Goal: Task Accomplishment & Management: Manage account settings

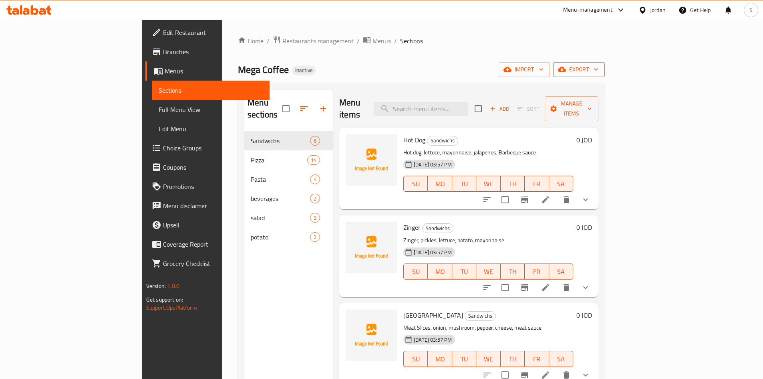
click at [599, 70] on span "export" at bounding box center [579, 70] width 39 height 10
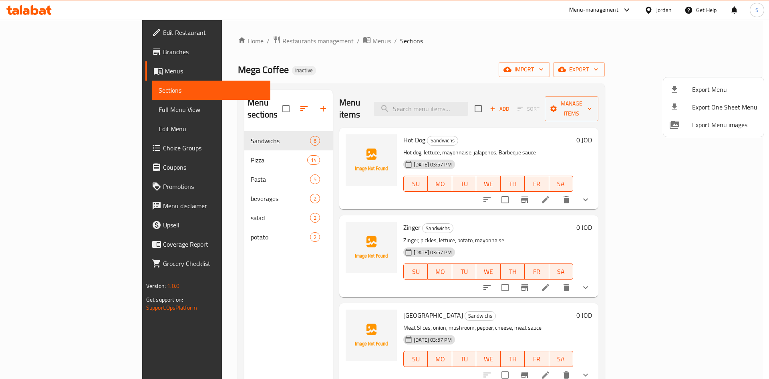
click at [725, 85] on span "Export Menu" at bounding box center [724, 90] width 65 height 10
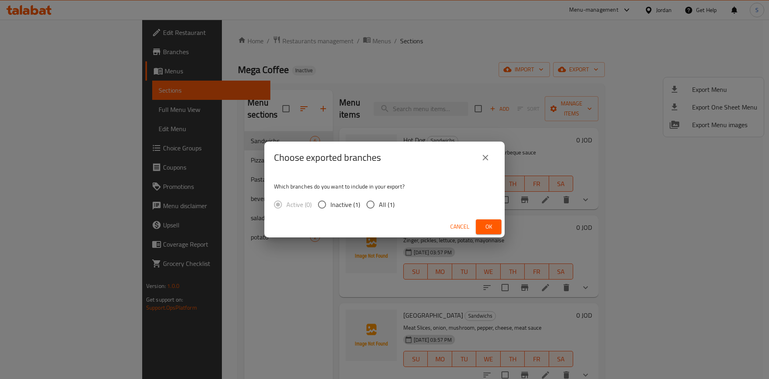
click at [380, 212] on label "All (1)" at bounding box center [378, 204] width 32 height 17
click at [379, 212] on input "All (1)" at bounding box center [370, 204] width 17 height 17
radio input "true"
click at [494, 228] on span "Ok" at bounding box center [488, 227] width 13 height 10
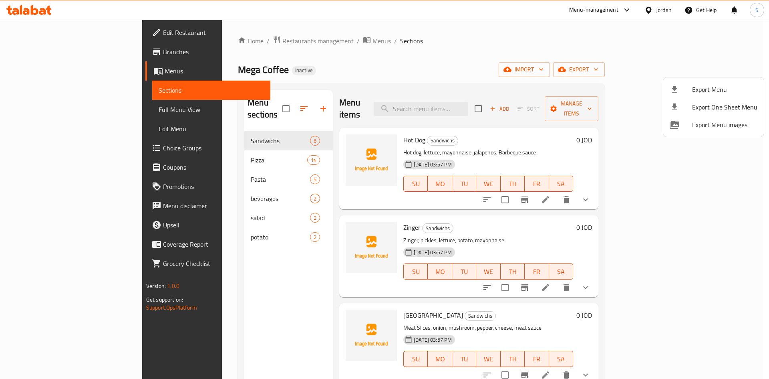
click at [48, 105] on div "Export Menu Export One Sheet Menu Export Menu images" at bounding box center [384, 189] width 769 height 379
click at [46, 111] on div at bounding box center [384, 189] width 769 height 379
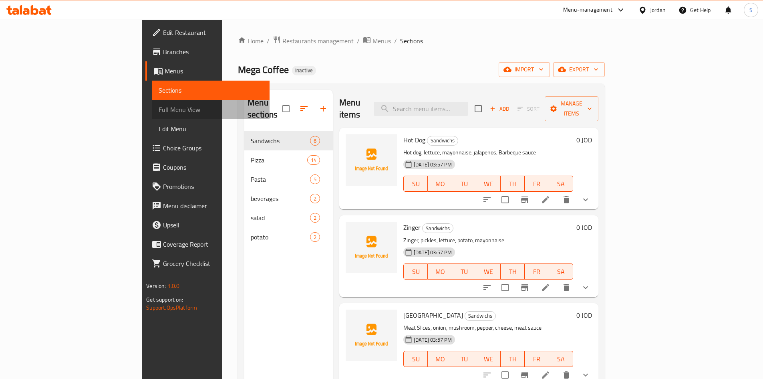
click at [159, 111] on span "Full Menu View" at bounding box center [211, 110] width 105 height 10
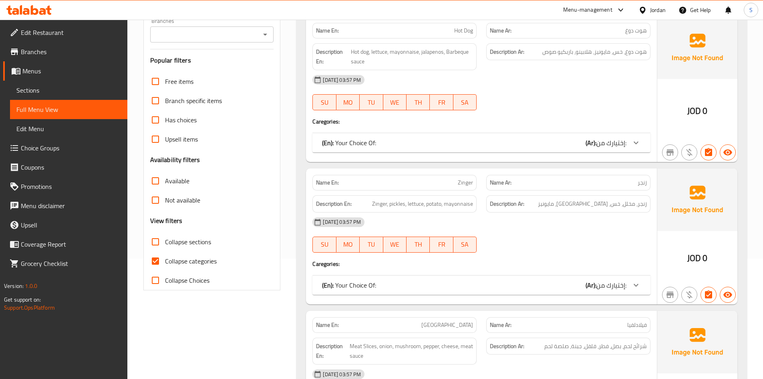
click at [174, 259] on span "Collapse categories" at bounding box center [191, 261] width 52 height 10
click at [165, 259] on input "Collapse categories" at bounding box center [155, 260] width 19 height 19
checkbox input "false"
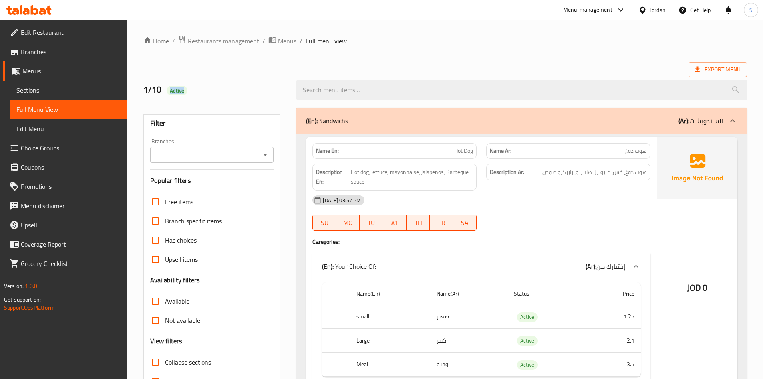
drag, startPoint x: 194, startPoint y: 94, endPoint x: 210, endPoint y: 94, distance: 16.8
click at [210, 94] on h2 "1/10 Active" at bounding box center [215, 90] width 144 height 12
copy span "Active"
click at [58, 28] on span "Edit Restaurant" at bounding box center [71, 33] width 100 height 10
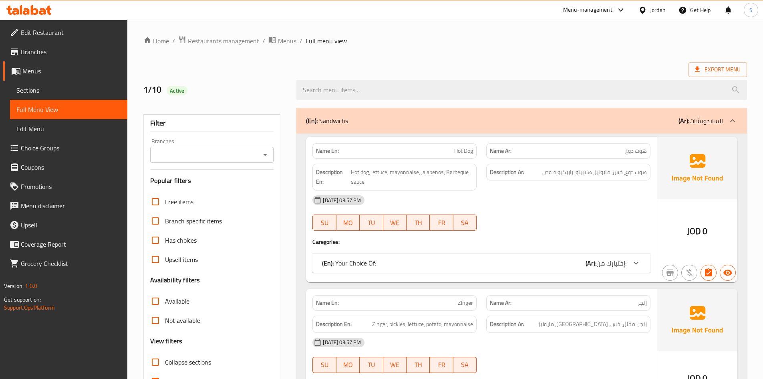
click at [57, 86] on span "Sections" at bounding box center [68, 90] width 105 height 10
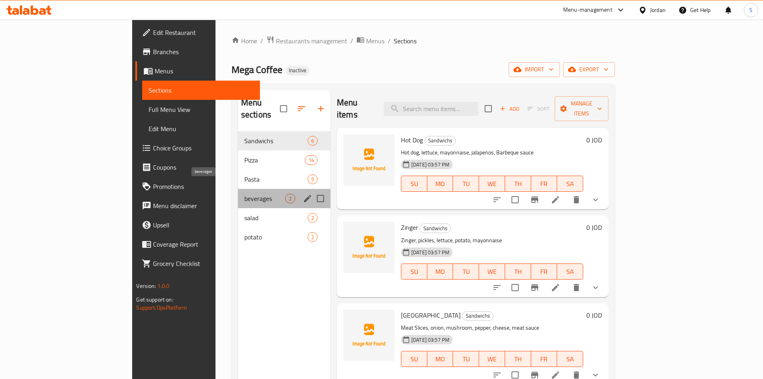
click at [244, 194] on span "beverages" at bounding box center [264, 199] width 41 height 10
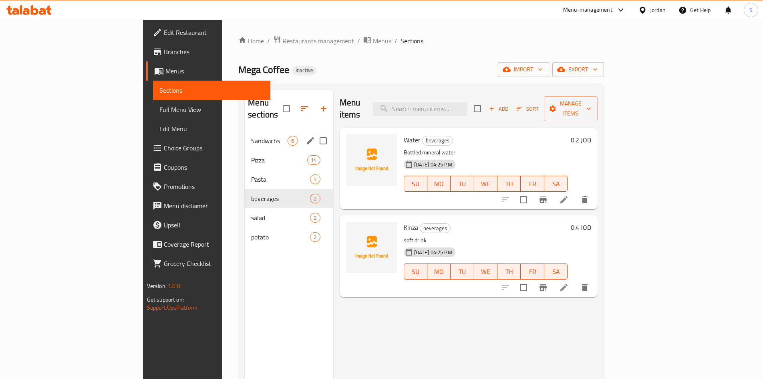
click at [251, 136] on span "Sandwichs" at bounding box center [269, 141] width 36 height 10
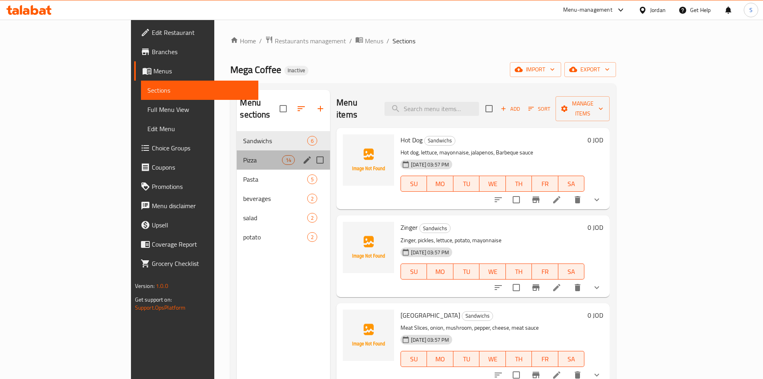
click at [237, 153] on div "Pizza 14" at bounding box center [283, 159] width 93 height 19
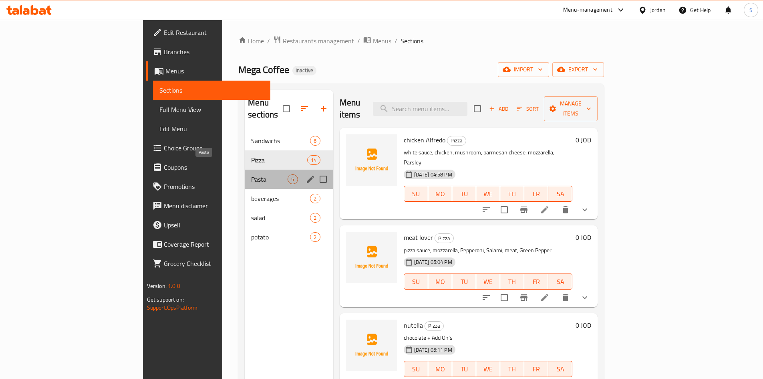
click at [251, 174] on span "Pasta" at bounding box center [269, 179] width 36 height 10
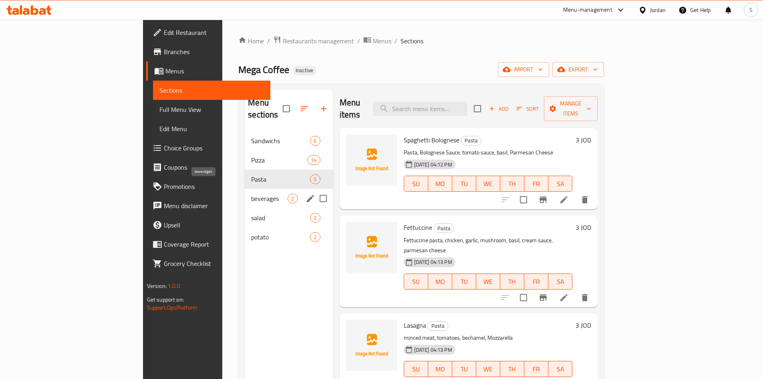
click at [251, 194] on span "beverages" at bounding box center [269, 199] width 36 height 10
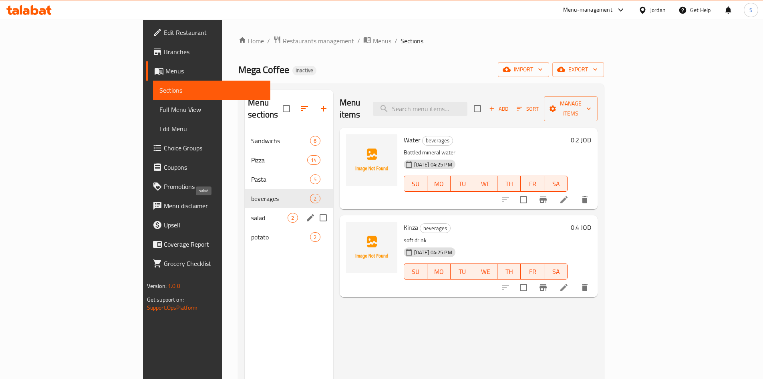
click at [251, 213] on span "salad" at bounding box center [269, 218] width 36 height 10
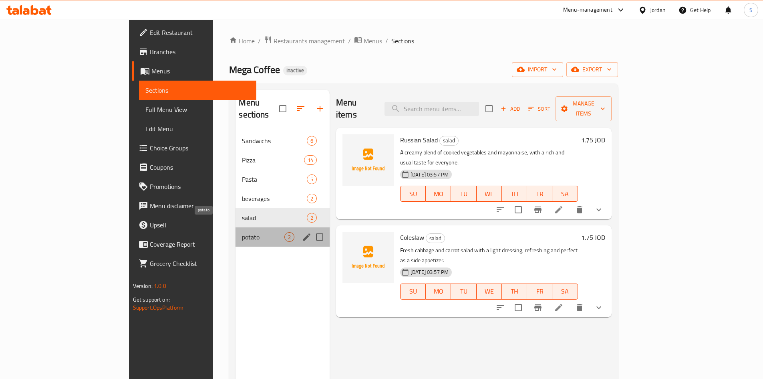
click at [242, 232] on span "potato" at bounding box center [263, 237] width 42 height 10
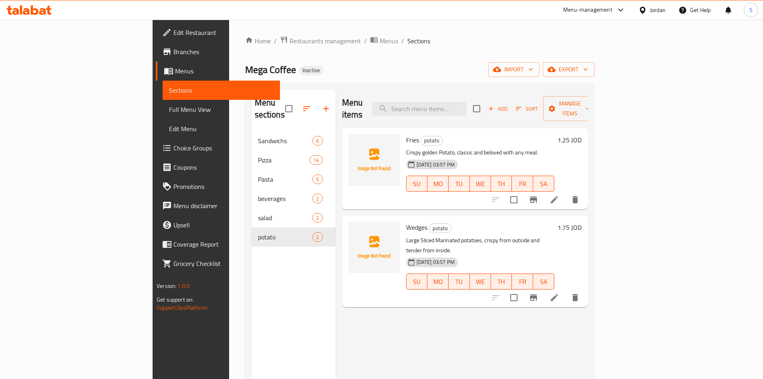
click at [169, 111] on span "Full Menu View" at bounding box center [221, 110] width 105 height 10
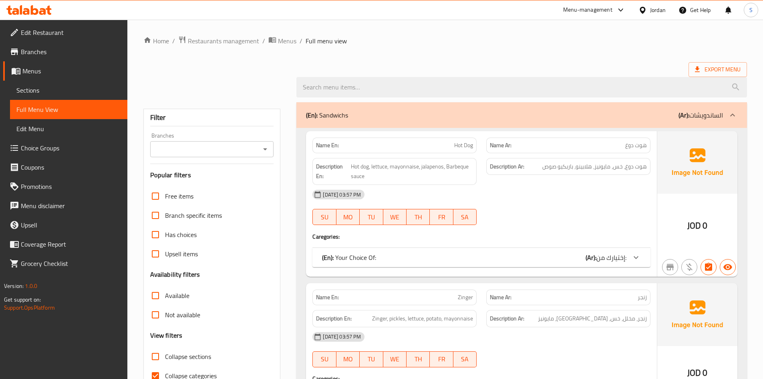
click at [152, 369] on input "Collapse categories" at bounding box center [155, 375] width 19 height 19
checkbox input "false"
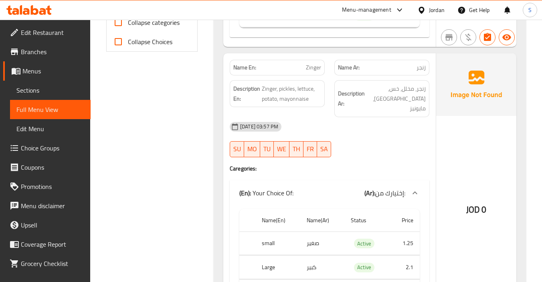
scroll to position [361, 0]
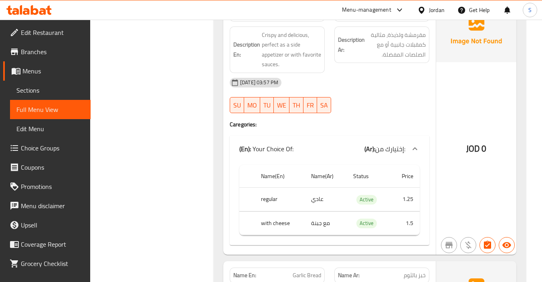
scroll to position [1322, 0]
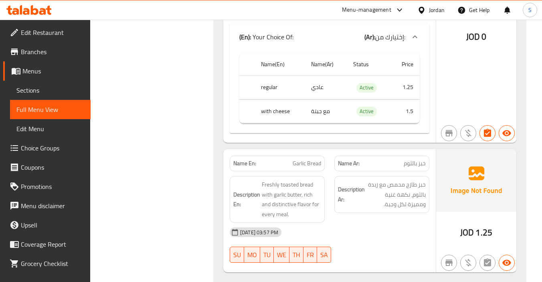
click at [317, 159] on span "Garlic Bread" at bounding box center [306, 163] width 28 height 8
copy span "Garlic Bread"
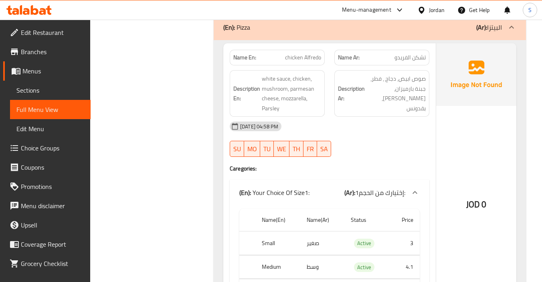
scroll to position [1603, 0]
click at [402, 151] on div at bounding box center [381, 156] width 105 height 10
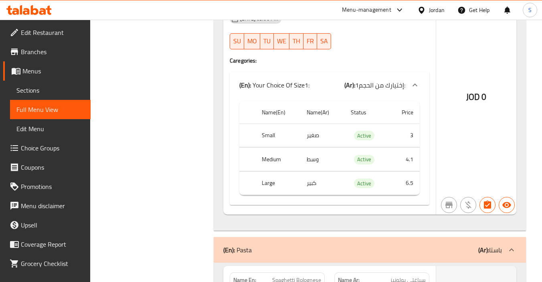
scroll to position [5260, 0]
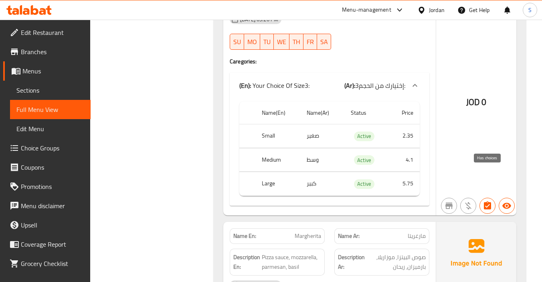
scroll to position [2831, 0]
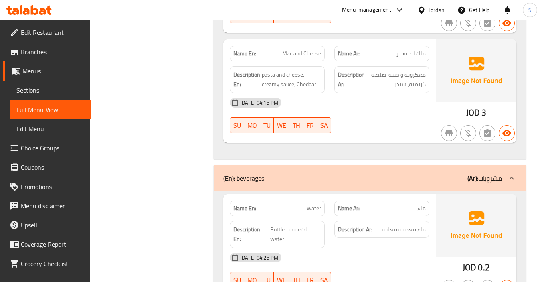
scroll to position [5961, 0]
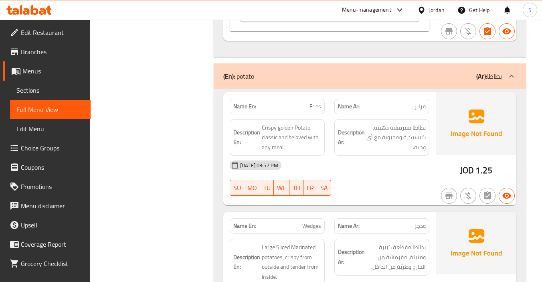
scroll to position [6857, 0]
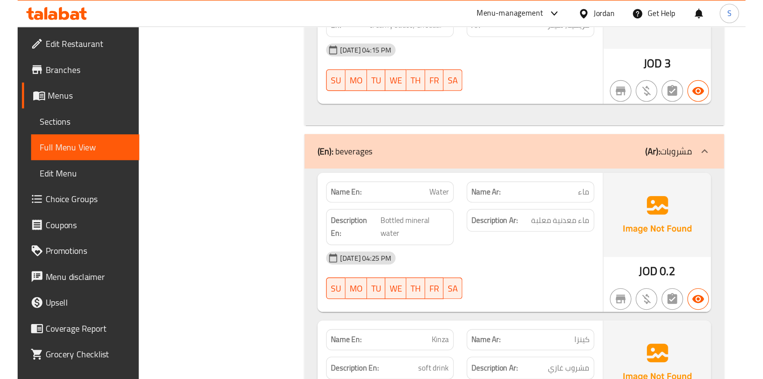
scroll to position [6063, 0]
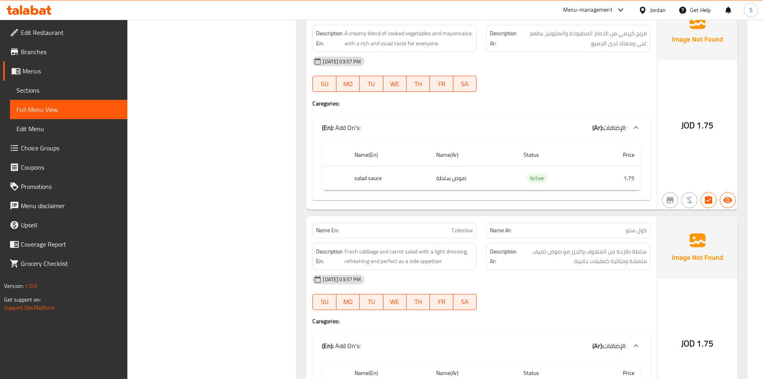
click at [522, 87] on div at bounding box center [569, 92] width 174 height 10
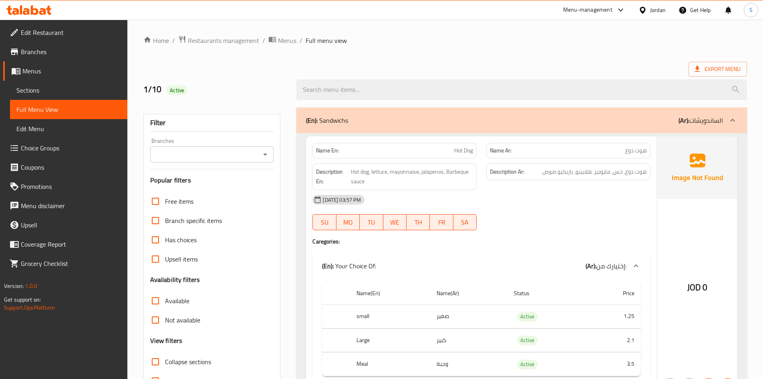
scroll to position [0, 0]
click at [501, 39] on ol "Home / Restaurants management / Menus / Full menu view" at bounding box center [445, 41] width 604 height 10
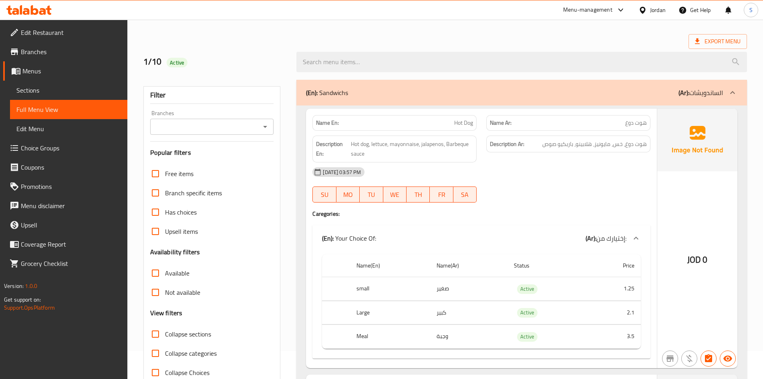
scroll to position [40, 0]
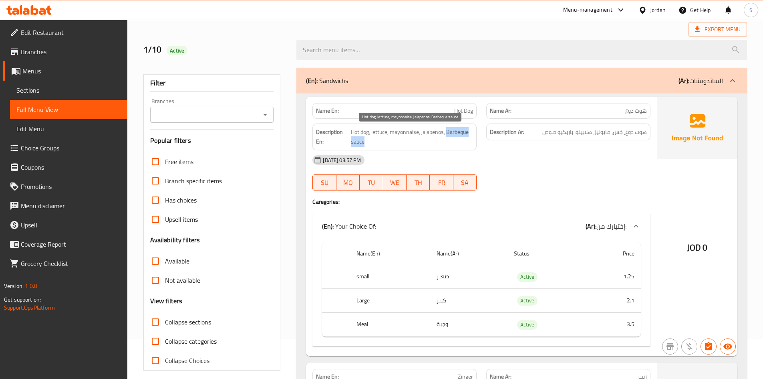
drag, startPoint x: 448, startPoint y: 132, endPoint x: 453, endPoint y: 139, distance: 8.7
click at [453, 139] on span "Hot dog, lettuce, mayonnaise, jalapenos, Barbeque sauce" at bounding box center [412, 137] width 123 height 20
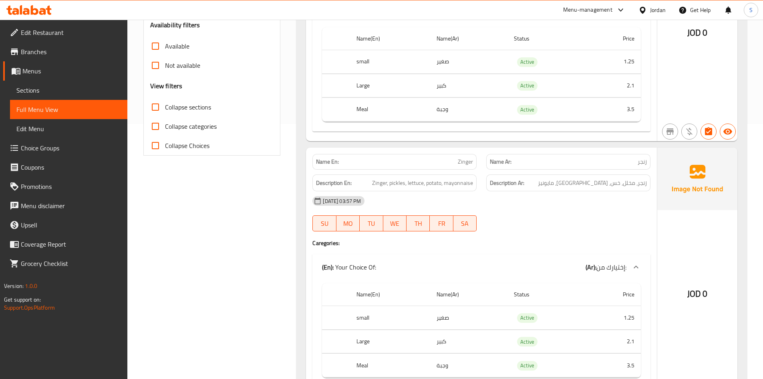
scroll to position [280, 0]
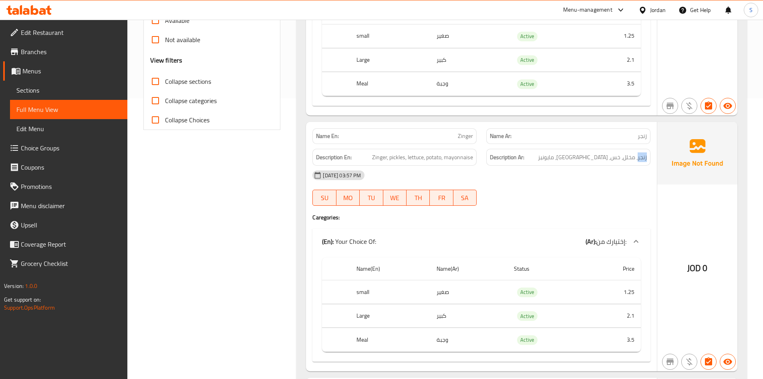
drag, startPoint x: 638, startPoint y: 157, endPoint x: 649, endPoint y: 158, distance: 10.4
click at [649, 158] on div "Description Ar: زنجر، مخلل، خس، بطاطا، مايونيز" at bounding box center [568, 157] width 164 height 17
click at [413, 158] on span "Zinger, pickles, lettuce, potato, mayonnaise" at bounding box center [422, 157] width 101 height 10
click at [643, 159] on span "زنجر، مخلل، خس، بطاطا، مايونيز" at bounding box center [592, 157] width 109 height 10
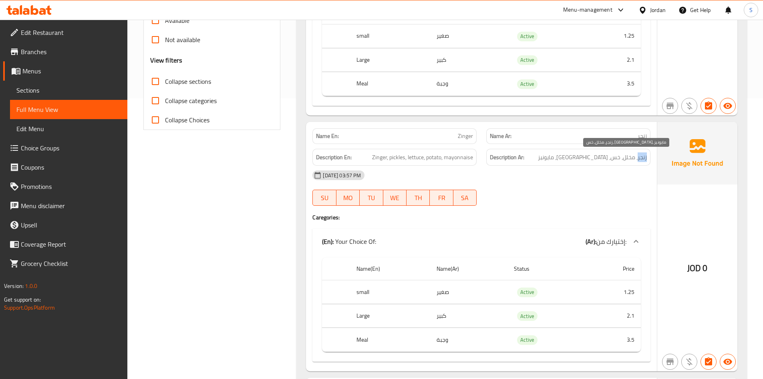
click at [643, 159] on span "زنجر، مخلل، خس، بطاطا، مايونيز" at bounding box center [592, 157] width 109 height 10
click at [645, 160] on span "زنجر، مخلل، خس، بطاطا، مايونيز" at bounding box center [592, 157] width 109 height 10
click at [631, 159] on span "زنجر، مخلل، خس، بطاطا، مايونيز" at bounding box center [592, 157] width 109 height 10
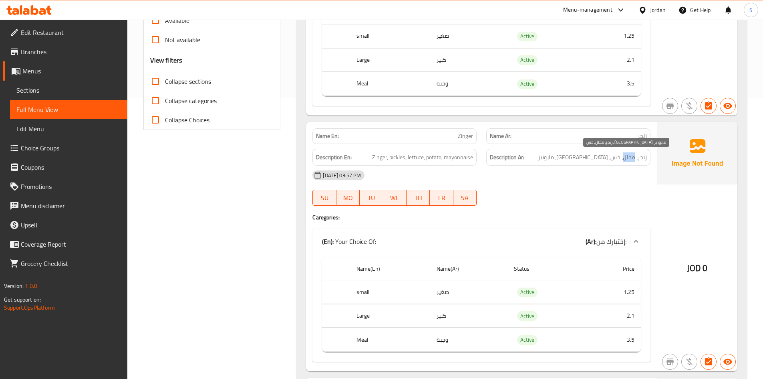
click at [631, 159] on span "زنجر، مخلل، خس، بطاطا، مايونيز" at bounding box center [592, 157] width 109 height 10
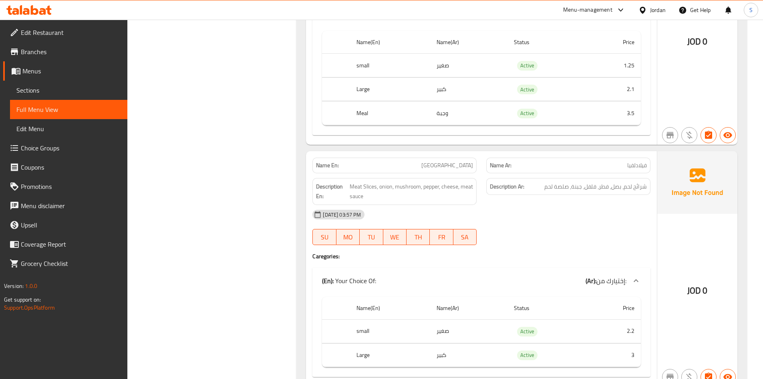
scroll to position [521, 0]
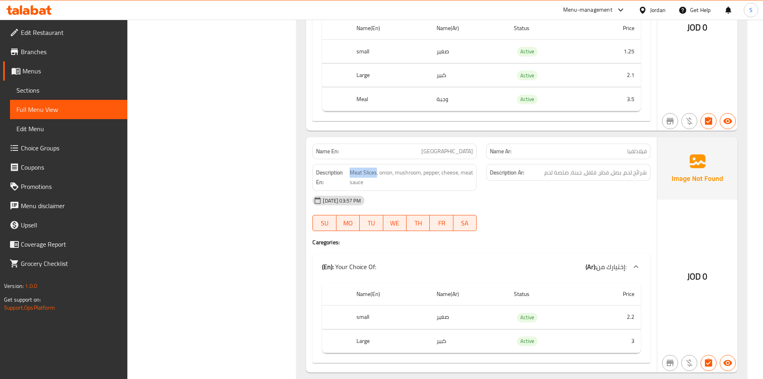
drag, startPoint x: 376, startPoint y: 170, endPoint x: 349, endPoint y: 170, distance: 26.8
click at [349, 170] on h6 "Description En: Meat Slices, onion, mushroom, pepper, cheese, meat sauce" at bounding box center [394, 177] width 157 height 20
drag, startPoint x: 625, startPoint y: 172, endPoint x: 651, endPoint y: 170, distance: 25.7
click at [651, 170] on div "Description Ar: شرائح لحم، بصل، فطر، فلفل، جبنة، صلصة لحم" at bounding box center [569, 177] width 174 height 36
drag, startPoint x: 377, startPoint y: 170, endPoint x: 351, endPoint y: 167, distance: 26.3
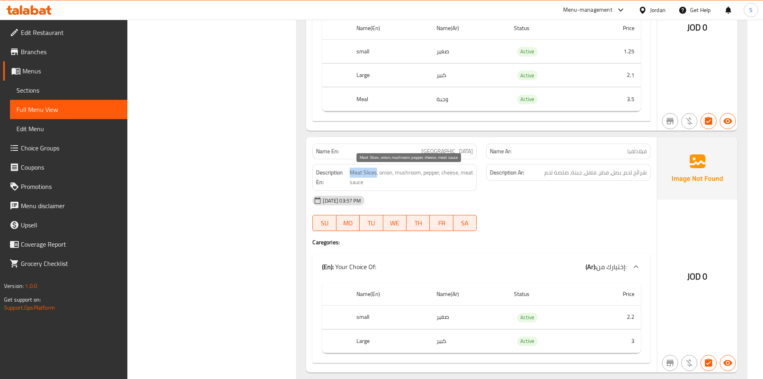
click at [351, 169] on span "Meat Slices, onion, mushroom, pepper, cheese, meat sauce" at bounding box center [411, 177] width 123 height 20
drag, startPoint x: 461, startPoint y: 172, endPoint x: 462, endPoint y: 181, distance: 8.9
click at [462, 181] on span "Meat Slices, onion, mushroom, pepper, cheese, meat sauce" at bounding box center [411, 177] width 123 height 20
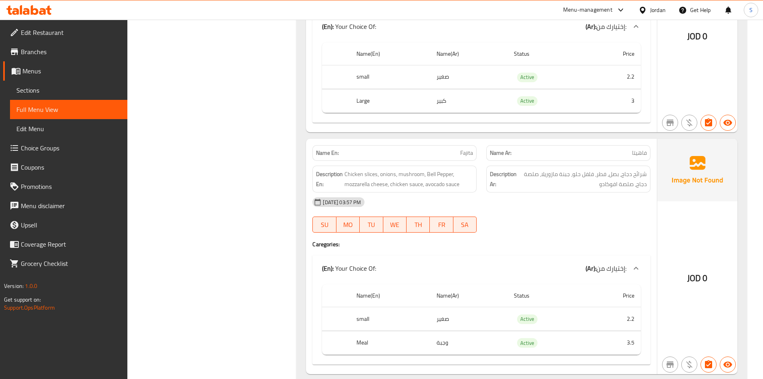
scroll to position [761, 0]
click at [615, 176] on span "شرائح دجاج، بصل، فطر، فلفل حلو، جبنة مازوريلا، صلصة دجاج، صلصة افوكادو" at bounding box center [582, 179] width 129 height 20
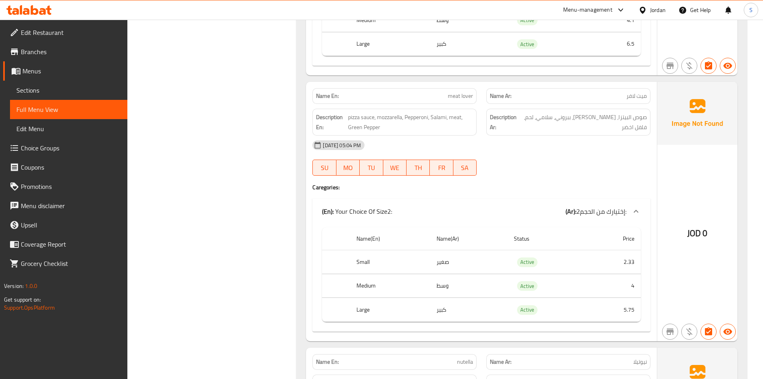
scroll to position [1723, 0]
click at [611, 139] on div "01-10-2025 05:04 PM" at bounding box center [482, 143] width 348 height 19
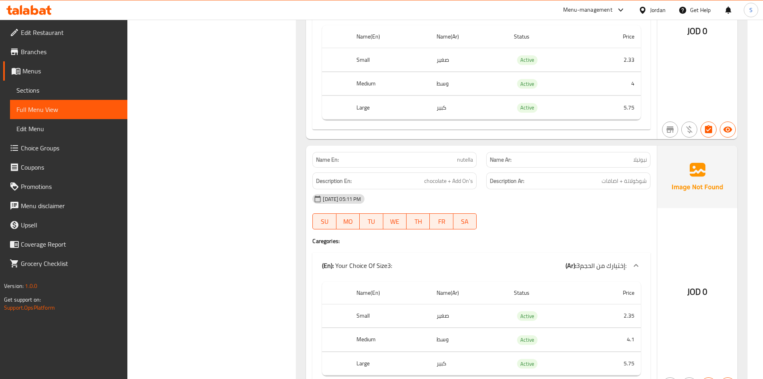
scroll to position [1963, 0]
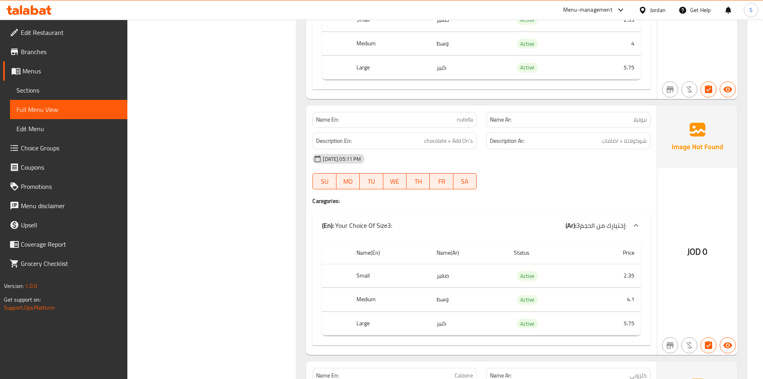
click at [594, 147] on div "Description Ar: شوكولاتة + اضافات" at bounding box center [568, 140] width 164 height 17
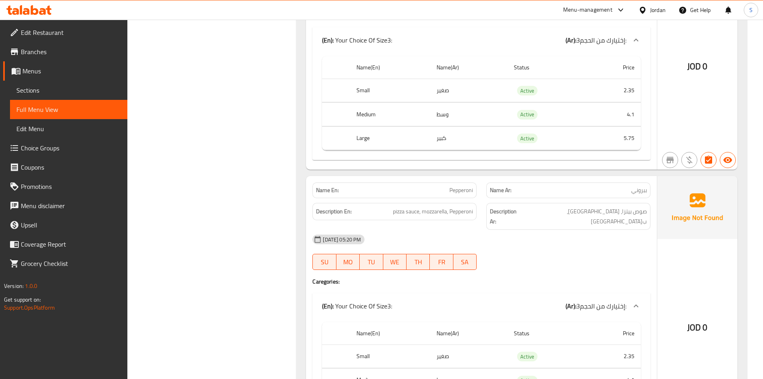
scroll to position [2484, 0]
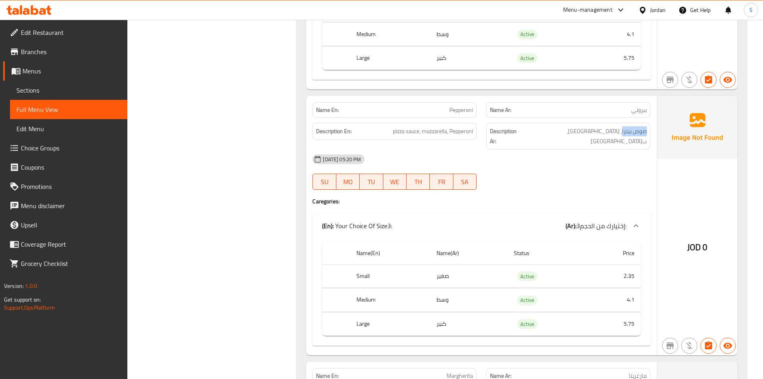
drag, startPoint x: 623, startPoint y: 132, endPoint x: 650, endPoint y: 131, distance: 27.6
click at [650, 131] on div "Description Ar: صوص بيتزا، موزريلا، ببروني" at bounding box center [568, 136] width 164 height 27
drag, startPoint x: 419, startPoint y: 129, endPoint x: 386, endPoint y: 129, distance: 32.9
click at [386, 129] on h6 "Description En: pizza sauce, mozzarella, Pepperoni" at bounding box center [394, 131] width 157 height 10
click at [433, 134] on span "pizza sauce, mozzarella, Pepperoni" at bounding box center [433, 131] width 80 height 10
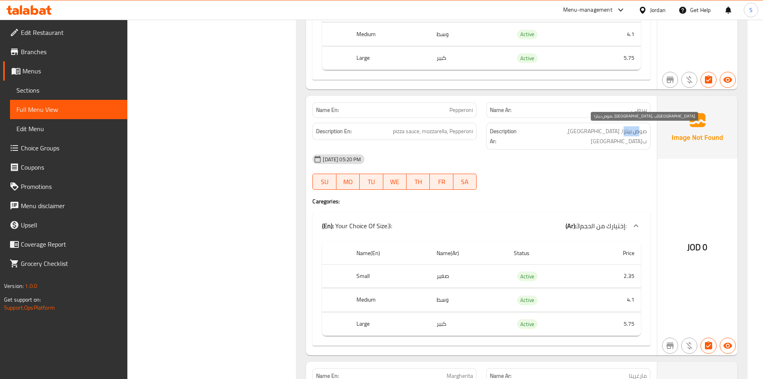
drag, startPoint x: 623, startPoint y: 130, endPoint x: 639, endPoint y: 129, distance: 15.6
click at [639, 129] on span "صوص بيتزا، موزريلا، ببروني" at bounding box center [585, 136] width 124 height 20
drag, startPoint x: 639, startPoint y: 132, endPoint x: 620, endPoint y: 137, distance: 19.7
click at [639, 133] on span "صوص بيتزا، موزريلا، ببروني" at bounding box center [585, 136] width 124 height 20
click at [623, 127] on span "صوص بيتزا، موزريلا، ببروني" at bounding box center [585, 136] width 124 height 20
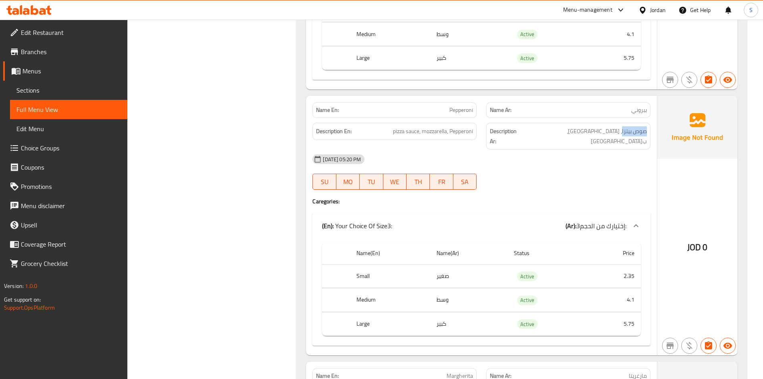
drag, startPoint x: 623, startPoint y: 131, endPoint x: 649, endPoint y: 130, distance: 26.9
click at [649, 130] on div "Description Ar: صوص بيتزا، موزريلا، ببروني" at bounding box center [568, 136] width 164 height 27
drag, startPoint x: 418, startPoint y: 131, endPoint x: 387, endPoint y: 133, distance: 31.3
click at [387, 133] on h6 "Description En: pizza sauce, mozzarella, Pepperoni" at bounding box center [394, 131] width 157 height 10
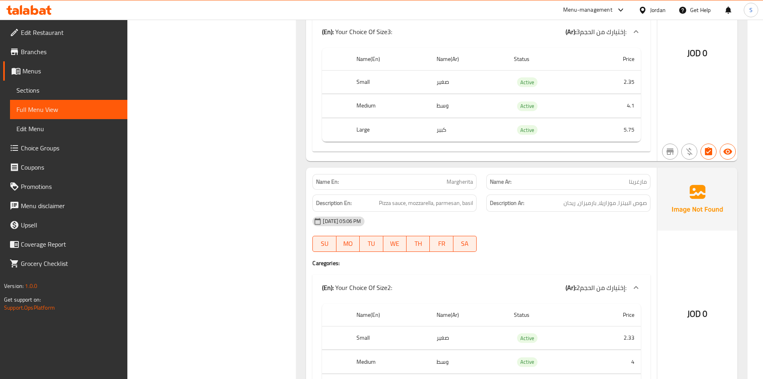
scroll to position [2724, 0]
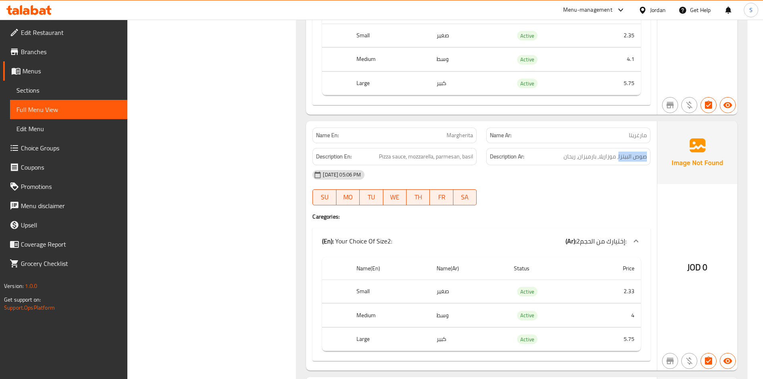
drag, startPoint x: 619, startPoint y: 148, endPoint x: 651, endPoint y: 146, distance: 32.5
click at [651, 146] on div "Description Ar: صوص البيتزا، موزاريلا, بارميزان، ريحان" at bounding box center [569, 156] width 174 height 27
drag, startPoint x: 407, startPoint y: 145, endPoint x: 377, endPoint y: 148, distance: 30.3
click at [377, 151] on h6 "Description En: Pizza sauce, mozzarella, parmesan, basil" at bounding box center [394, 156] width 157 height 10
click at [406, 165] on div "01-10-2025 05:06 PM" at bounding box center [482, 174] width 348 height 19
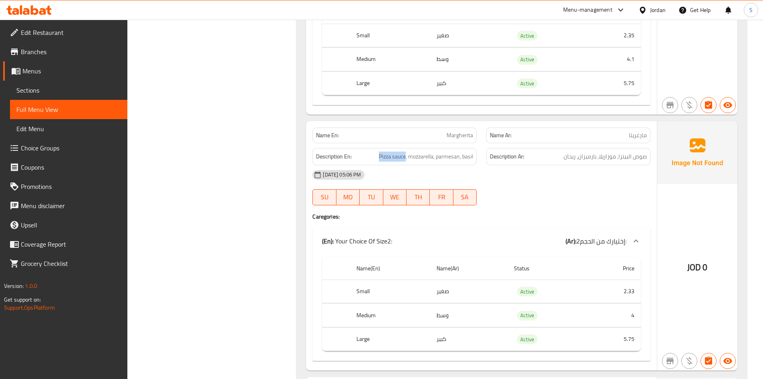
drag, startPoint x: 404, startPoint y: 148, endPoint x: 367, endPoint y: 148, distance: 37.3
click at [367, 151] on h6 "Description En: Pizza sauce, mozzarella, parmesan, basil" at bounding box center [394, 156] width 157 height 10
click at [540, 165] on div "01-10-2025 05:06 PM" at bounding box center [482, 174] width 348 height 19
click at [404, 151] on span "Pizza sauce, mozzarella, parmesan, basil" at bounding box center [426, 156] width 94 height 10
drag, startPoint x: 405, startPoint y: 143, endPoint x: 379, endPoint y: 145, distance: 26.6
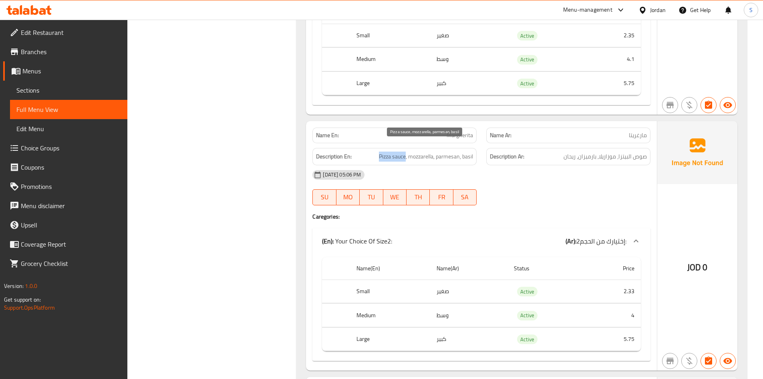
click at [379, 151] on span "Pizza sauce, mozzarella, parmesan, basil" at bounding box center [426, 156] width 94 height 10
drag, startPoint x: 618, startPoint y: 147, endPoint x: 648, endPoint y: 147, distance: 30.1
click at [648, 148] on div "Description Ar: صوص البيتزا، موزاريلا, بارميزان، ريحان" at bounding box center [568, 156] width 164 height 17
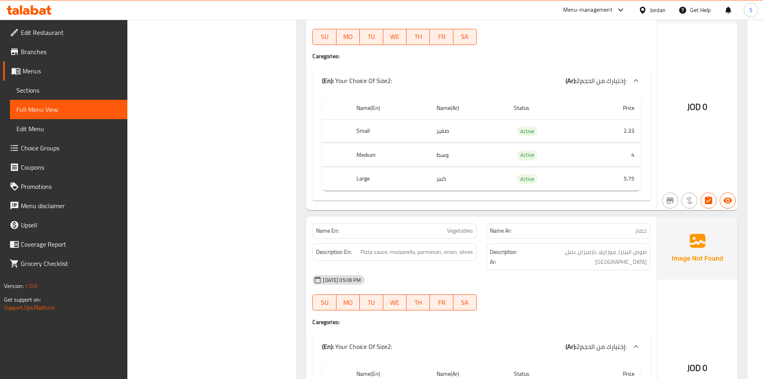
scroll to position [2925, 0]
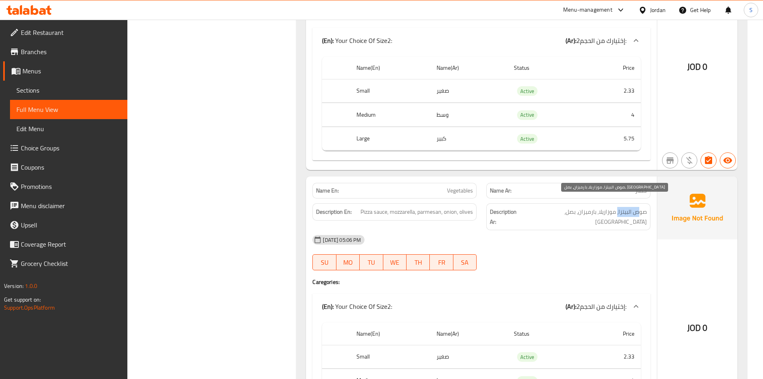
drag, startPoint x: 618, startPoint y: 203, endPoint x: 637, endPoint y: 202, distance: 19.7
click at [637, 207] on span "صوص البيتزا، موزاريلا, بارميزان، بصل، زيتون" at bounding box center [585, 217] width 124 height 20
click at [635, 208] on div "Description Ar: صوص البيتزا، موزاريلا, بارميزان، بصل، زيتون" at bounding box center [568, 216] width 164 height 27
drag, startPoint x: 619, startPoint y: 204, endPoint x: 646, endPoint y: 200, distance: 27.5
click at [646, 207] on span "صوص البيتزا، موزاريلا, بارميزان، بصل، زيتون" at bounding box center [585, 217] width 124 height 20
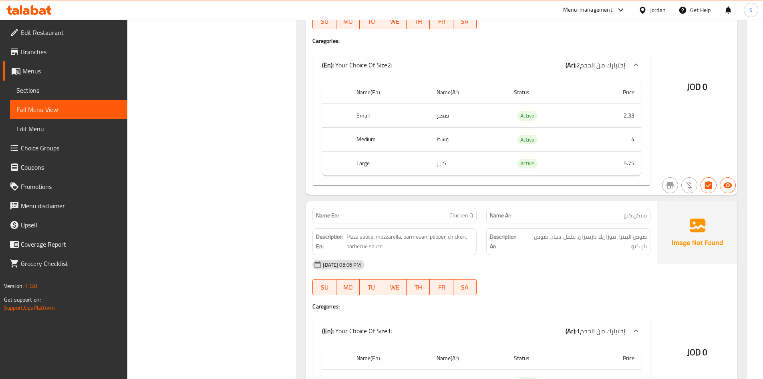
scroll to position [3966, 0]
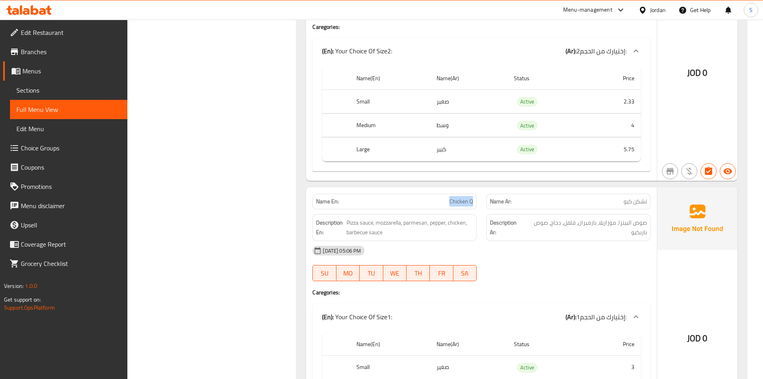
drag, startPoint x: 473, startPoint y: 171, endPoint x: 442, endPoint y: 171, distance: 30.9
click at [442, 197] on p "Name En: Chicken Q" at bounding box center [394, 201] width 157 height 8
click at [624, 209] on div "Description Ar: صوص البيتزا، موزاريلا, بارميزان، فلفل، دجاج، صوص باربكيو" at bounding box center [569, 227] width 174 height 36
drag, startPoint x: 619, startPoint y: 194, endPoint x: 654, endPoint y: 189, distance: 35.3
click at [654, 209] on div "Description Ar: صوص البيتزا، موزاريلا, بارميزان، فلفل، دجاج، صوص باربكيو" at bounding box center [569, 227] width 174 height 36
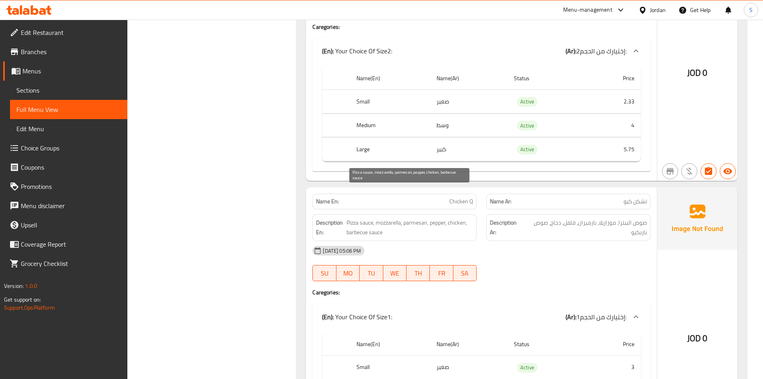
click at [459, 218] on span "Pizza sauce, mozzarella, parmesan, pepper, chicken, barbecue sauce" at bounding box center [410, 228] width 127 height 20
click at [596, 241] on div "01-10-2025 05:06 PM" at bounding box center [482, 250] width 348 height 19
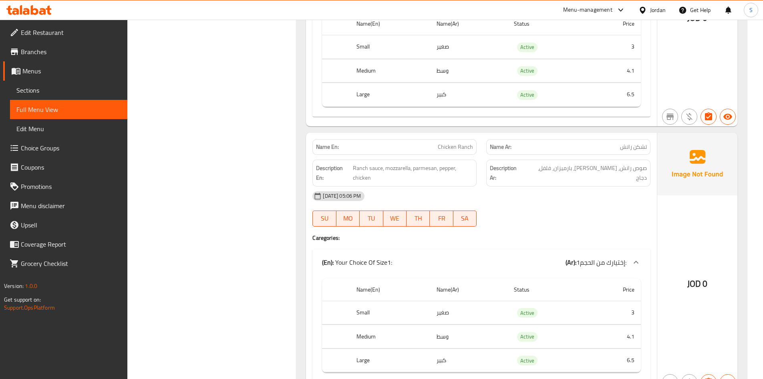
scroll to position [4287, 0]
click at [461, 142] on span "Chicken Ranch" at bounding box center [455, 146] width 35 height 8
drag, startPoint x: 383, startPoint y: 137, endPoint x: 354, endPoint y: 133, distance: 29.5
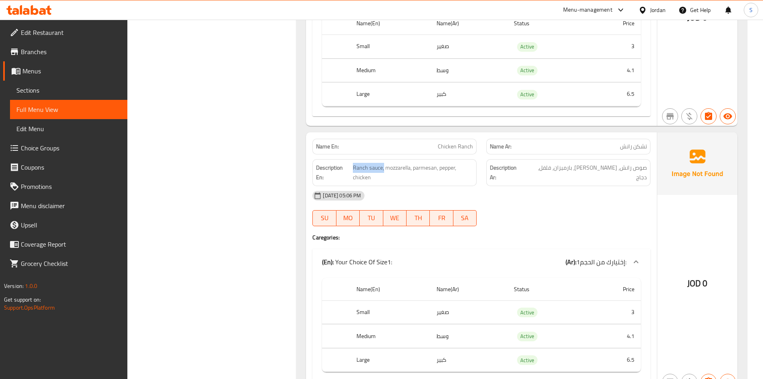
click at [354, 159] on div "Description En: Ranch sauce, mozzarella, parmesan, pepper, chicken" at bounding box center [394, 172] width 164 height 27
click at [587, 163] on span "صوص رانش، موزاريلا، بارميزان، فلفل، دجاج" at bounding box center [586, 173] width 121 height 20
click at [582, 159] on div "Description Ar: صوص رانش، موزاريلا، بارميزان، فلفل، دجاج" at bounding box center [568, 172] width 164 height 27
drag, startPoint x: 620, startPoint y: 141, endPoint x: 648, endPoint y: 141, distance: 27.7
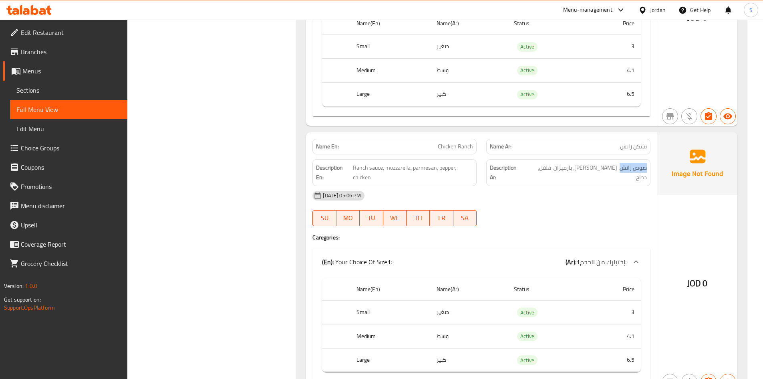
click at [648, 159] on div "Description Ar: صوص رانش، موزاريلا، بارميزان، فلفل، دجاج" at bounding box center [568, 172] width 164 height 27
drag, startPoint x: 382, startPoint y: 139, endPoint x: 352, endPoint y: 134, distance: 30.0
click at [352, 163] on h6 "Description En: Ranch sauce, mozzarella, parmesan, pepper, chicken" at bounding box center [394, 173] width 157 height 20
click at [442, 163] on span "Ranch sauce, mozzarella, parmesan, pepper, chicken" at bounding box center [413, 173] width 120 height 20
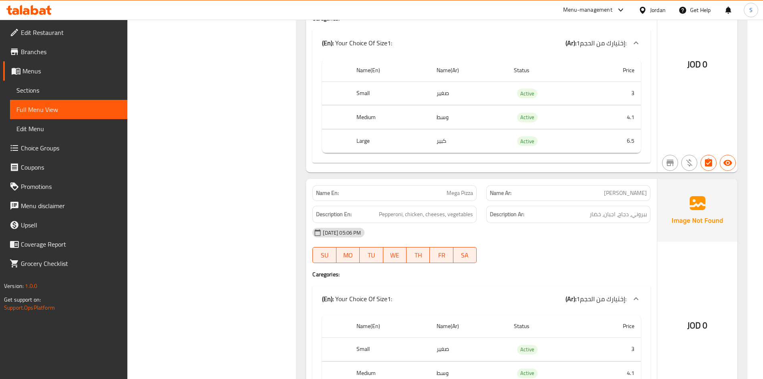
scroll to position [4527, 0]
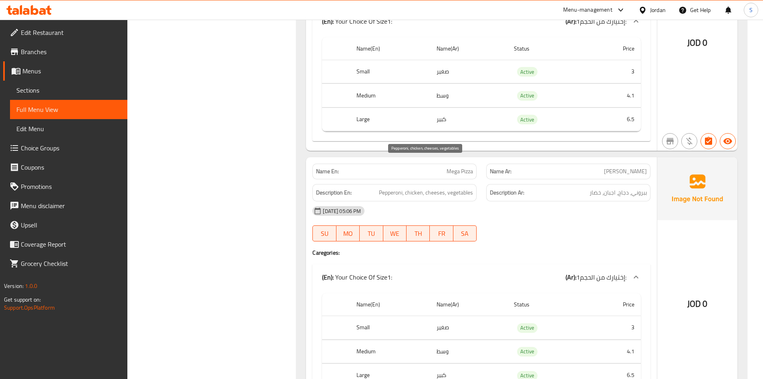
click at [393, 187] on span "Pepperoni, chicken, cheeses, vegetables" at bounding box center [426, 192] width 94 height 10
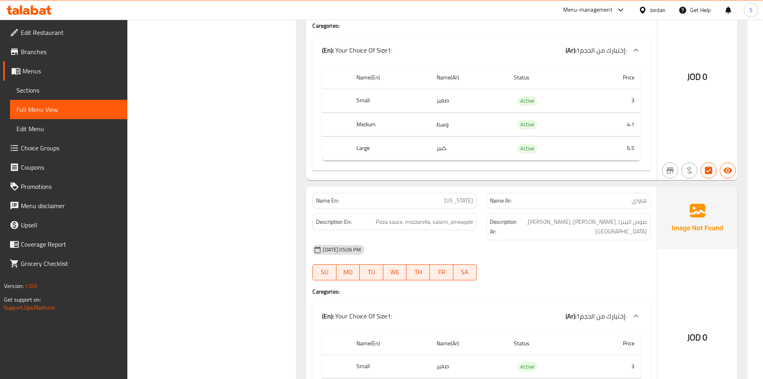
scroll to position [4768, 0]
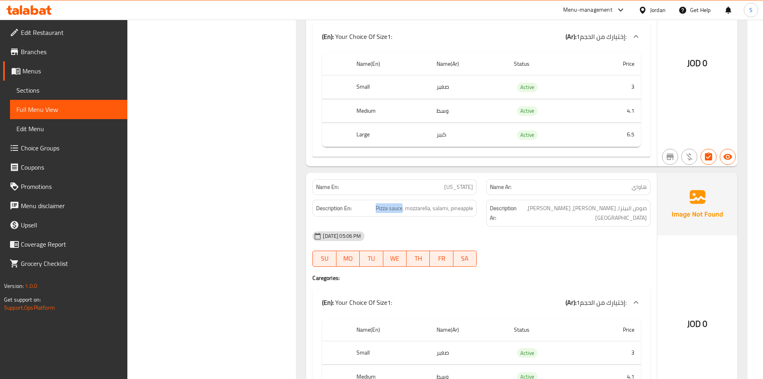
drag, startPoint x: 402, startPoint y: 177, endPoint x: 373, endPoint y: 174, distance: 29.8
click at [373, 203] on h6 "Description En: Pizza sauce, mozzarella, salami, pineapple" at bounding box center [394, 208] width 157 height 10
click at [437, 203] on span "Pizza sauce, mozzarella, salami, pineapple" at bounding box center [424, 208] width 97 height 10
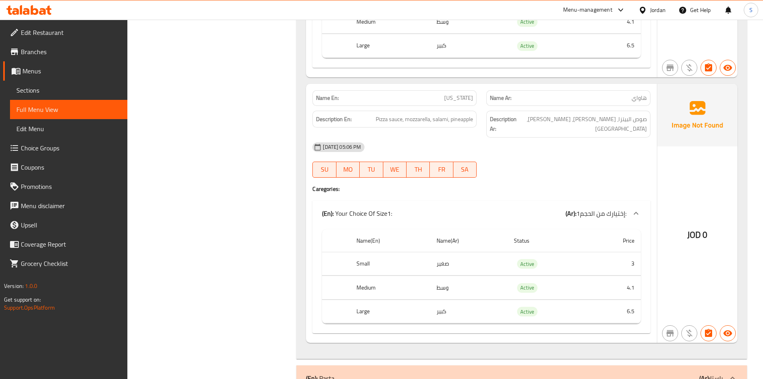
scroll to position [4848, 0]
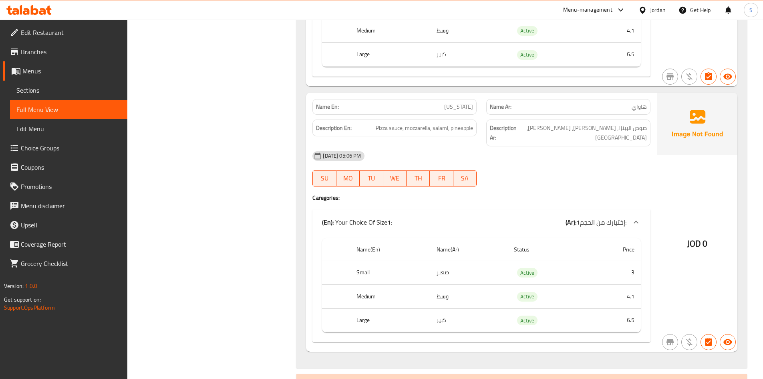
click at [644, 103] on span "هاواي" at bounding box center [639, 107] width 15 height 8
drag, startPoint x: 401, startPoint y: 98, endPoint x: 376, endPoint y: 99, distance: 25.3
click at [376, 123] on span "Pizza sauce, mozzarella, salami, pineapple" at bounding box center [424, 128] width 97 height 10
click at [443, 123] on span "Pizza sauce, mozzarella, salami, pineapple" at bounding box center [424, 128] width 97 height 10
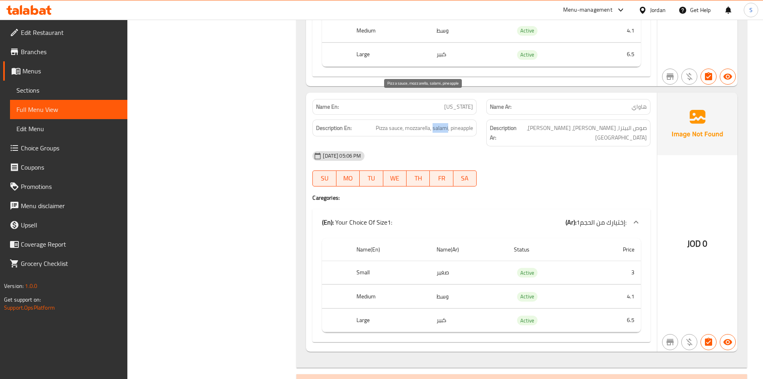
click at [443, 123] on span "Pizza sauce, mozzarella, salami, pineapple" at bounding box center [424, 128] width 97 height 10
click at [464, 123] on span "Pizza sauce, mozzarella, salami, pineapple" at bounding box center [424, 128] width 97 height 10
click at [579, 119] on div "Description Ar: صوص البيتزا، موزاريلا، سلامي، اناناس" at bounding box center [568, 132] width 164 height 27
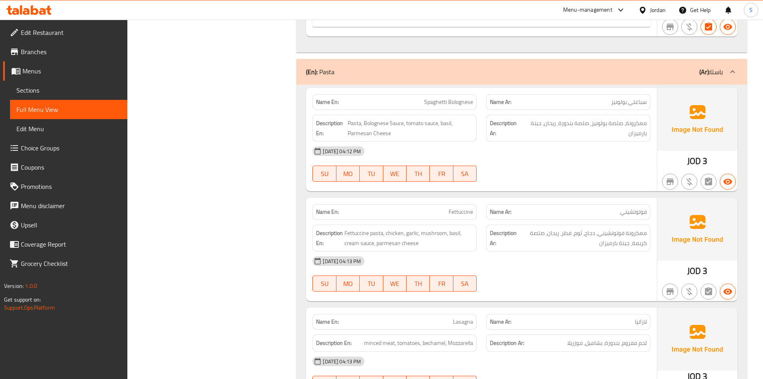
scroll to position [5208, 0]
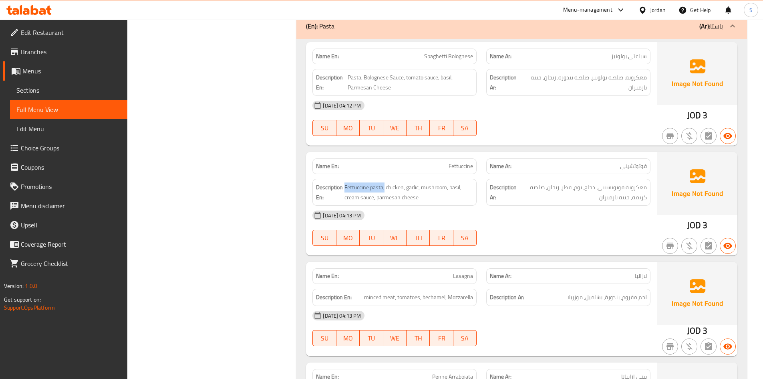
drag, startPoint x: 384, startPoint y: 149, endPoint x: 344, endPoint y: 146, distance: 40.2
click at [344, 182] on h6 "Description En: Fettuccine pasta, chicken, garlic, mushroom, basil, cream sauce…" at bounding box center [394, 192] width 157 height 20
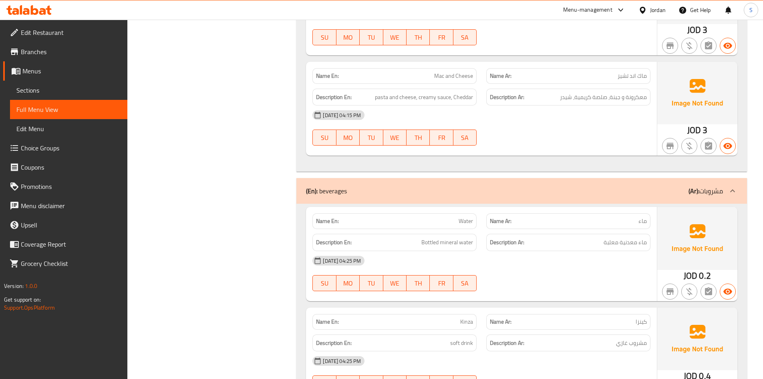
scroll to position [5649, 0]
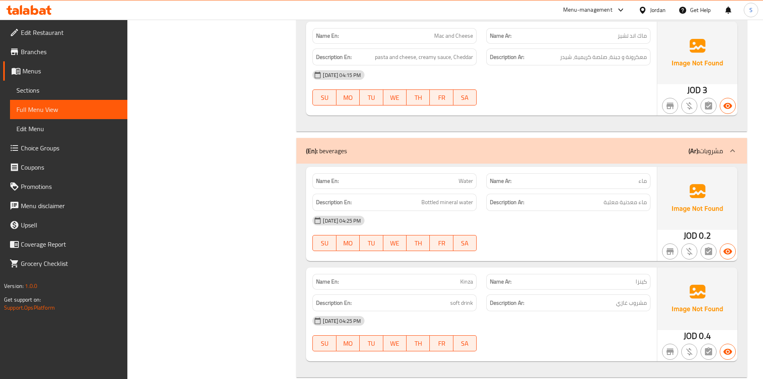
click at [599, 211] on div "01-10-2025 04:25 PM" at bounding box center [482, 220] width 348 height 19
click at [469, 197] on span "Bottled mineral water" at bounding box center [447, 202] width 52 height 10
click at [564, 211] on div "01-10-2025 04:25 PM SU MO TU WE TH FR SA" at bounding box center [482, 233] width 348 height 45
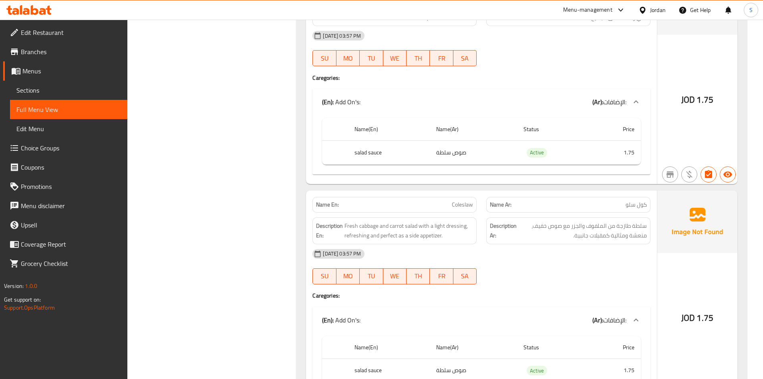
scroll to position [6090, 0]
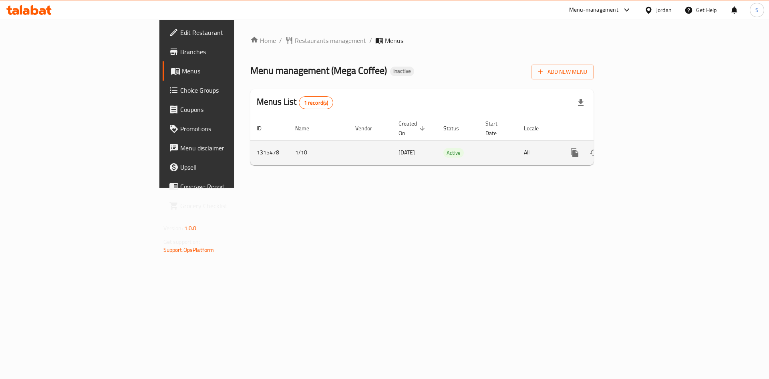
click at [637, 148] on icon "enhanced table" at bounding box center [633, 153] width 10 height 10
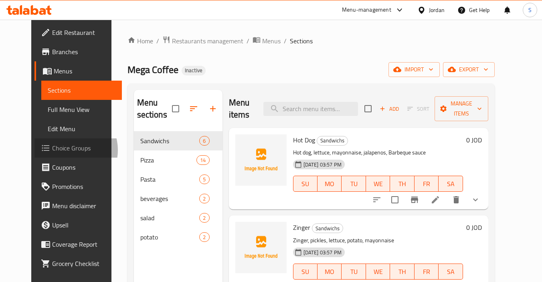
click at [52, 150] on span "Choice Groups" at bounding box center [83, 148] width 63 height 10
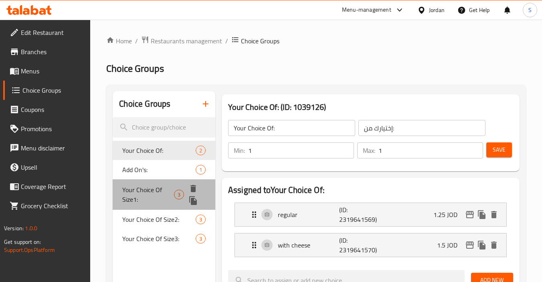
click at [168, 190] on span "Your Choice Of Size1:" at bounding box center [147, 194] width 51 height 19
type input "Your Choice Of Size1:"
type input "إختيارك من الحجم1:"
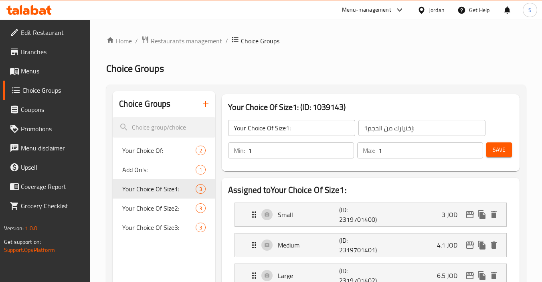
click at [384, 131] on input "إختيارك من الحجم1:" at bounding box center [421, 128] width 127 height 16
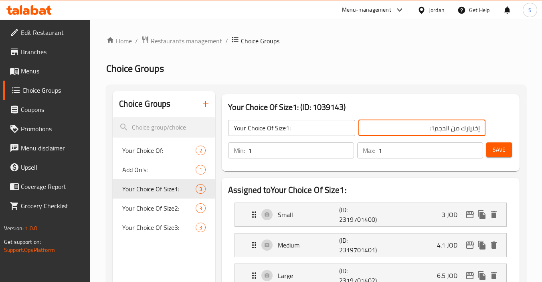
click at [312, 123] on input "Your Choice Of Size1:" at bounding box center [291, 128] width 127 height 16
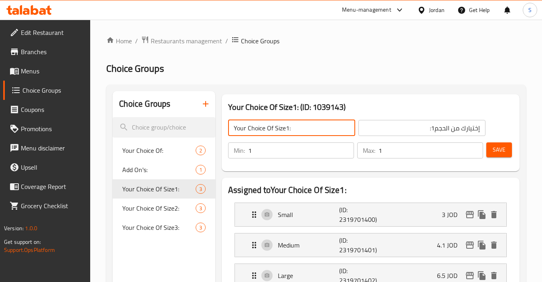
click at [288, 129] on input "Your Choice Of Size1:" at bounding box center [291, 128] width 127 height 16
type input "Your Choice Of Size:"
click at [433, 127] on input "إختيارك من الحجم1:" at bounding box center [421, 128] width 127 height 16
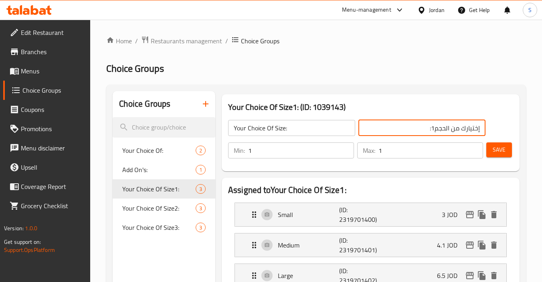
click at [431, 130] on input "إختيارك من الحجم1:" at bounding box center [421, 128] width 127 height 16
type input "إختيارك من الحجم:"
click at [496, 152] on span "Save" at bounding box center [498, 150] width 13 height 10
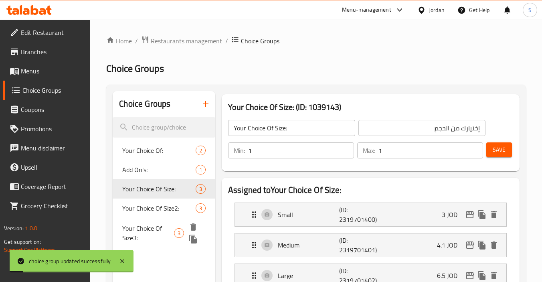
click at [147, 218] on div "Your Choice Of Size3: 3" at bounding box center [164, 233] width 103 height 30
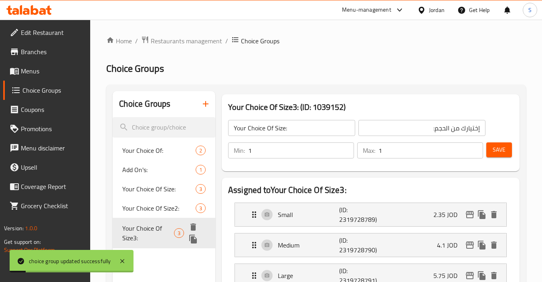
type input "Your Choice Of Size3:"
type input "إختيارك من الحجم3:"
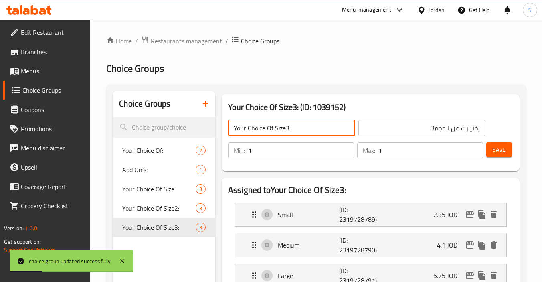
click at [288, 128] on input "Your Choice Of Size3:" at bounding box center [291, 128] width 127 height 16
type input "Your Choice Of Size:"
click at [432, 130] on input "إختيارك من الحجم3:" at bounding box center [421, 128] width 127 height 16
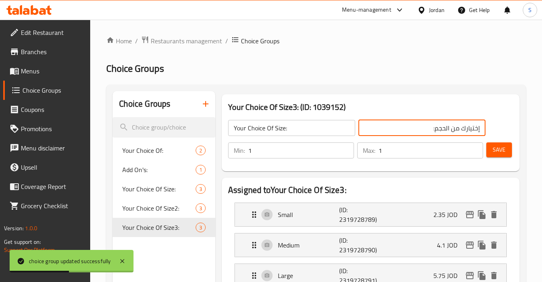
type input "إختيارك من الحجم:"
click at [510, 150] on button "Save" at bounding box center [499, 149] width 26 height 15
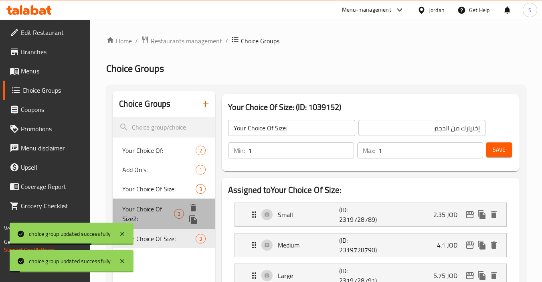
click at [169, 206] on span "Your Choice Of Size2:" at bounding box center [147, 213] width 51 height 19
type input "Your Choice Of Size2:"
type input "إختيارك من الحجم2:"
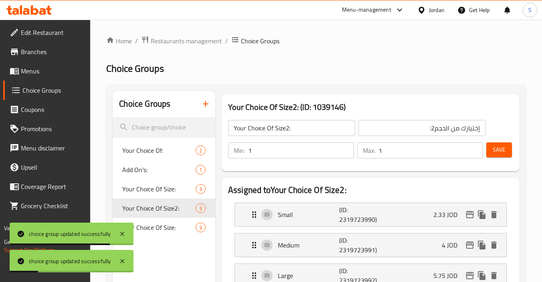
click at [289, 130] on input "Your Choice Of Size2:" at bounding box center [291, 128] width 127 height 16
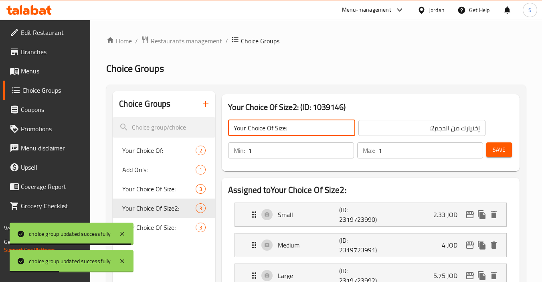
type input "Your Choice Of Size:"
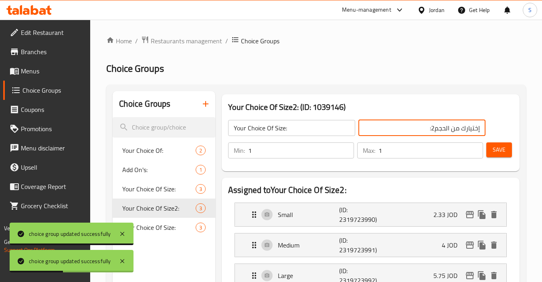
click at [430, 127] on input "إختيارك من الحجم2:" at bounding box center [421, 128] width 127 height 16
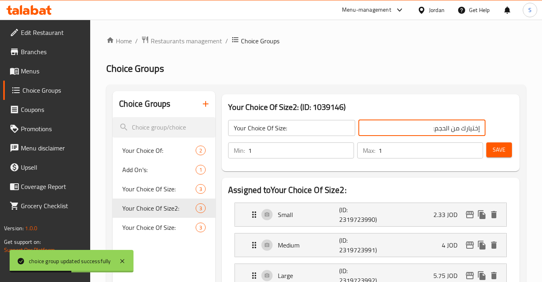
type input "إختيارك من الحجم:"
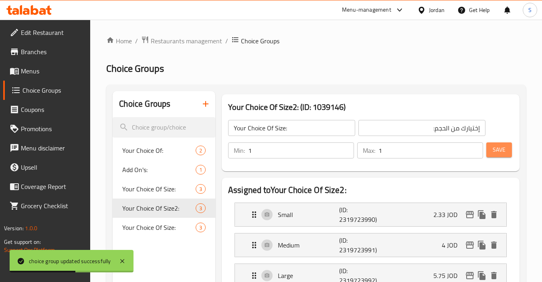
click at [494, 153] on span "Save" at bounding box center [498, 150] width 13 height 10
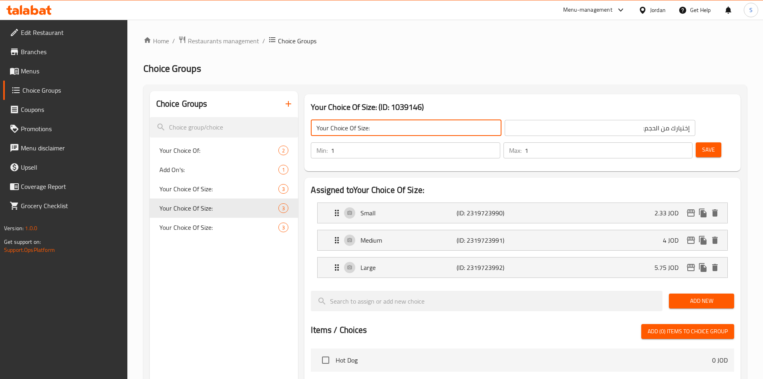
drag, startPoint x: 371, startPoint y: 130, endPoint x: 313, endPoint y: 134, distance: 57.4
click at [313, 134] on input "Your Choice Of Size:" at bounding box center [406, 128] width 191 height 16
click at [514, 56] on div "Home / Restaurants management / Choice Groups Choice Groups Choice Groups Your …" at bounding box center [445, 340] width 604 height 609
click at [645, 12] on icon at bounding box center [643, 10] width 8 height 8
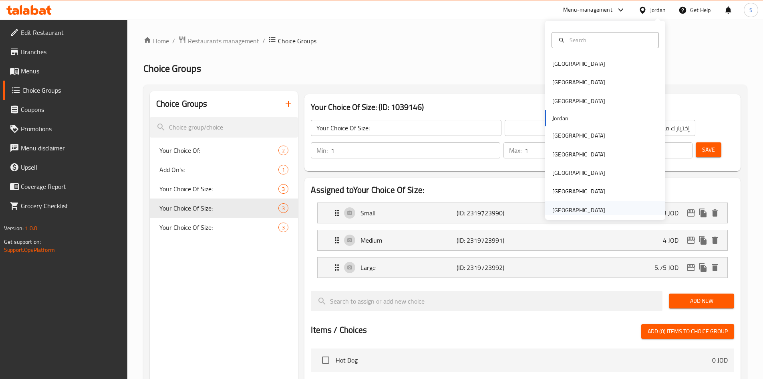
click at [555, 209] on div "United Arab Emirates" at bounding box center [578, 210] width 53 height 9
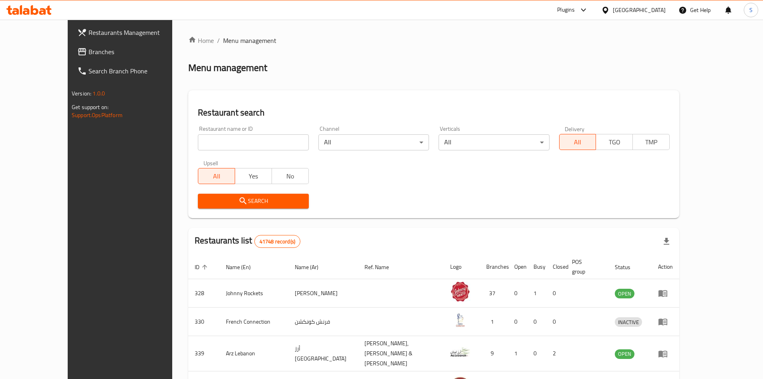
click at [89, 52] on span "Branches" at bounding box center [139, 52] width 100 height 10
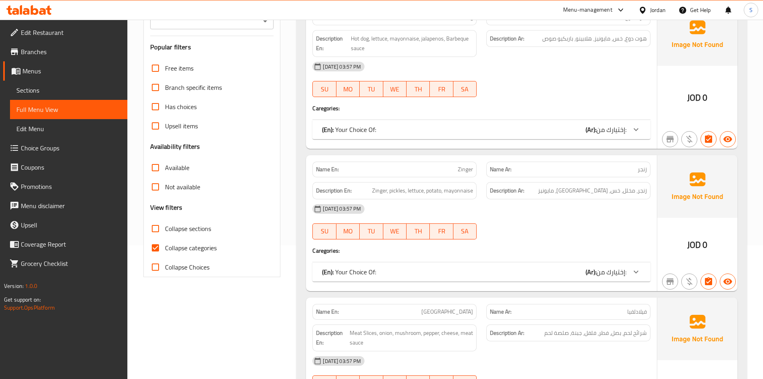
scroll to position [160, 0]
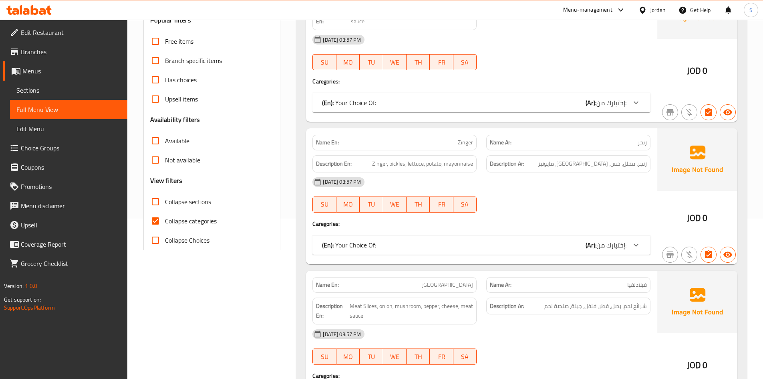
click at [169, 222] on span "Collapse categories" at bounding box center [191, 221] width 52 height 10
click at [165, 222] on input "Collapse categories" at bounding box center [155, 220] width 19 height 19
checkbox input "false"
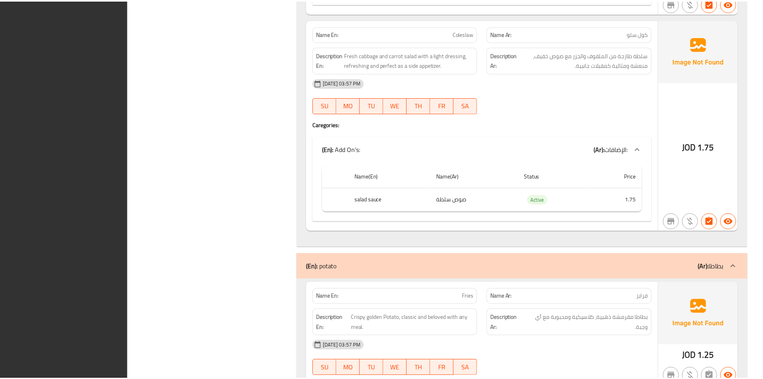
scroll to position [6369, 0]
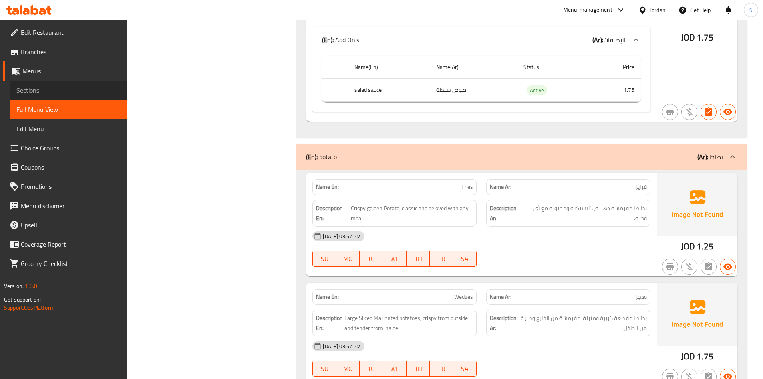
click at [46, 86] on span "Sections" at bounding box center [68, 90] width 105 height 10
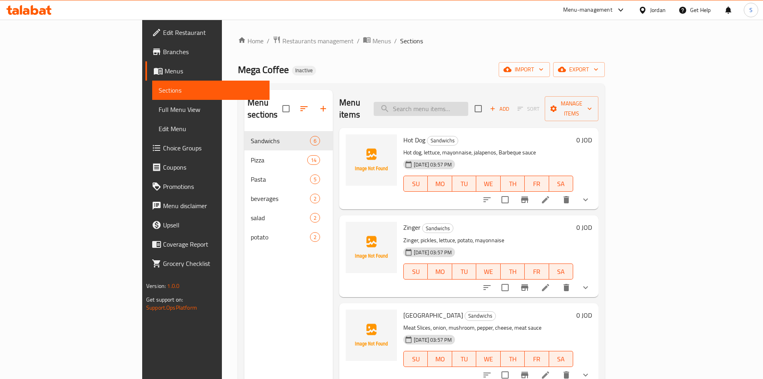
click at [460, 102] on input "search" at bounding box center [421, 109] width 95 height 14
paste input "Garlic Brea"
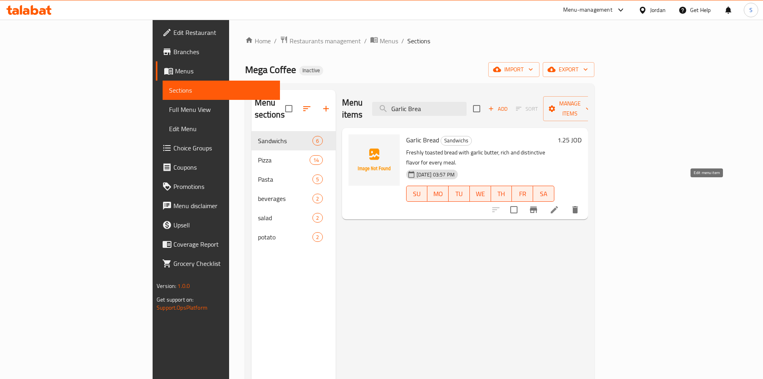
type input "Garlic Brea"
click at [487, 56] on div "Home / Restaurants management / Menus / Sections Mega Coffee Inactive import ex…" at bounding box center [419, 255] width 349 height 439
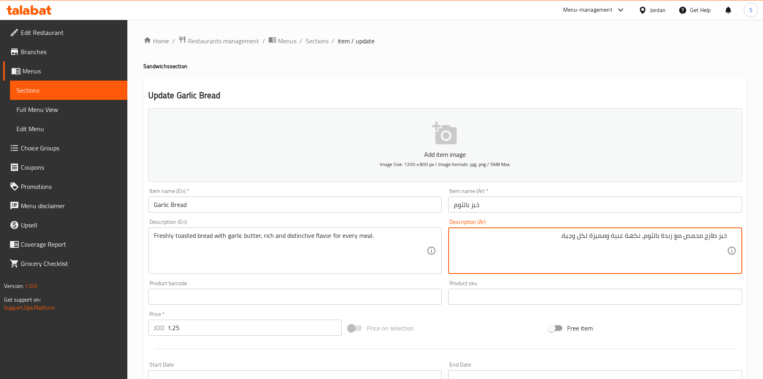
click at [484, 238] on textarea "خبز طازج محمص مع زبدة بالثوم، نكهة غنية ومميزة لكل وجبة." at bounding box center [590, 251] width 273 height 38
paste textarea "عادى"
type textarea "خبز طازج محمص مع زبدة بالثوم، نكهة غنية ومميزة لكل وجبة. عادى"
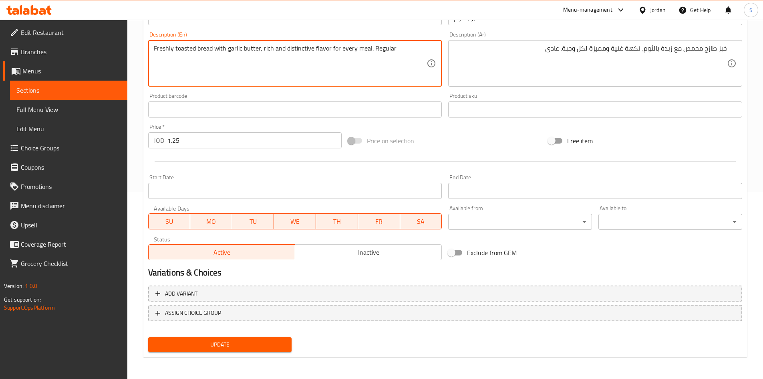
scroll to position [187, 0]
type textarea "Freshly toasted bread with garlic butter, rich and distinctive flavor for every…"
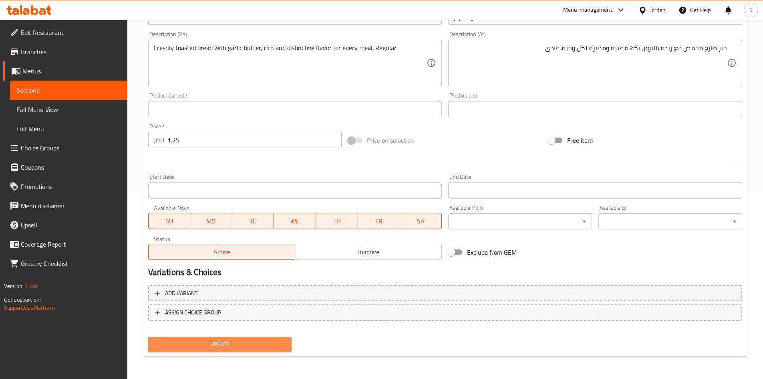
click at [254, 344] on span "Update" at bounding box center [220, 344] width 131 height 10
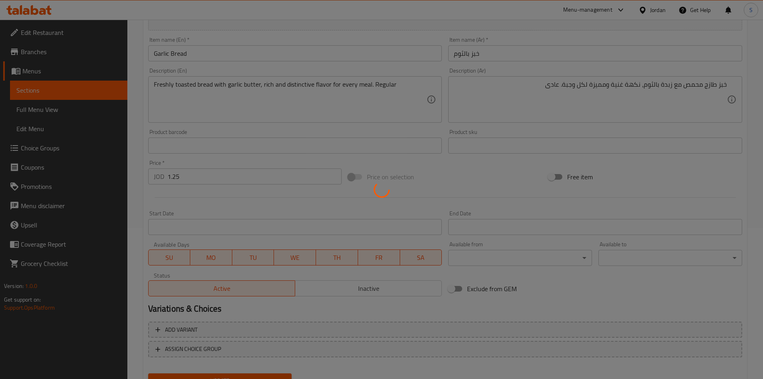
scroll to position [107, 0]
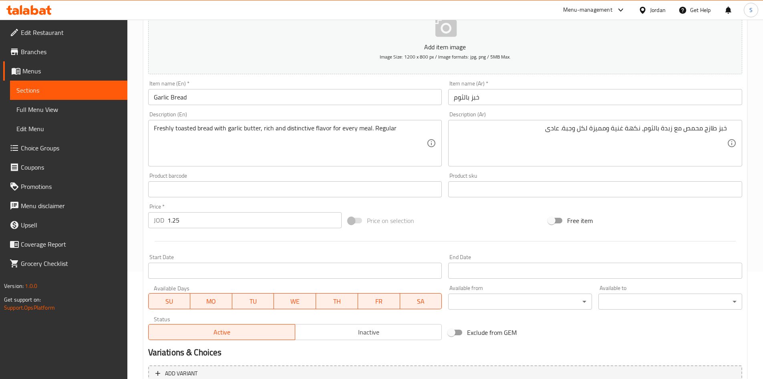
click at [378, 103] on input "Garlic Bread" at bounding box center [295, 97] width 294 height 16
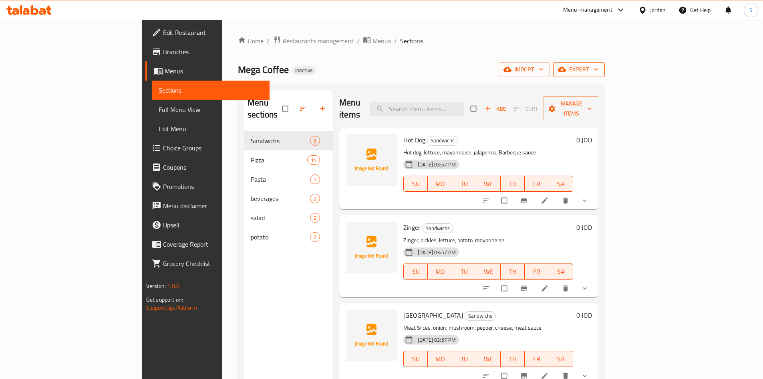
click at [599, 69] on span "export" at bounding box center [579, 70] width 39 height 10
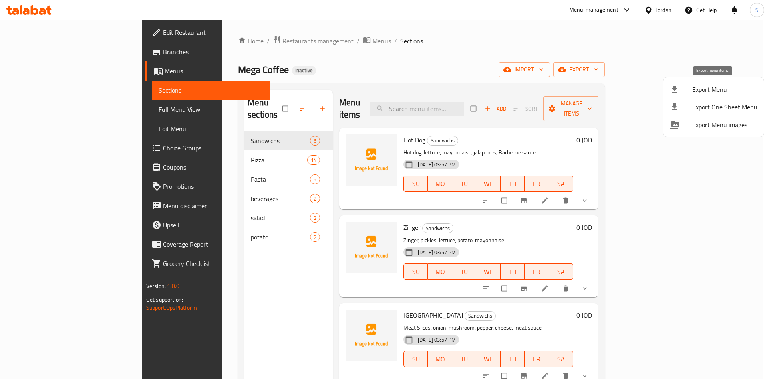
click at [693, 86] on span "Export Menu" at bounding box center [724, 90] width 65 height 10
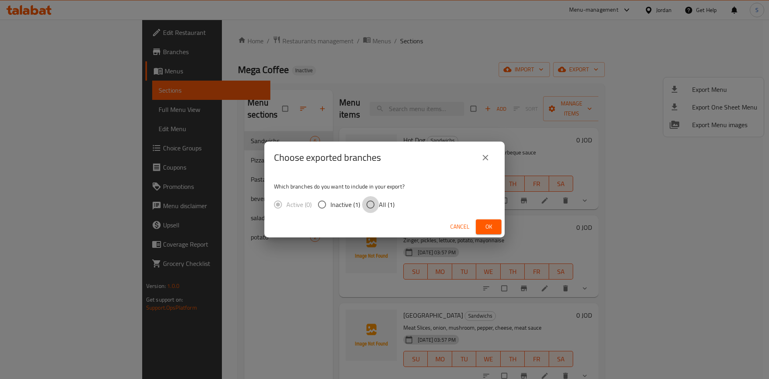
click at [367, 207] on input "All (1)" at bounding box center [370, 204] width 17 height 17
radio input "true"
click at [490, 232] on button "Ok" at bounding box center [489, 226] width 26 height 15
